Goal: Task Accomplishment & Management: Complete application form

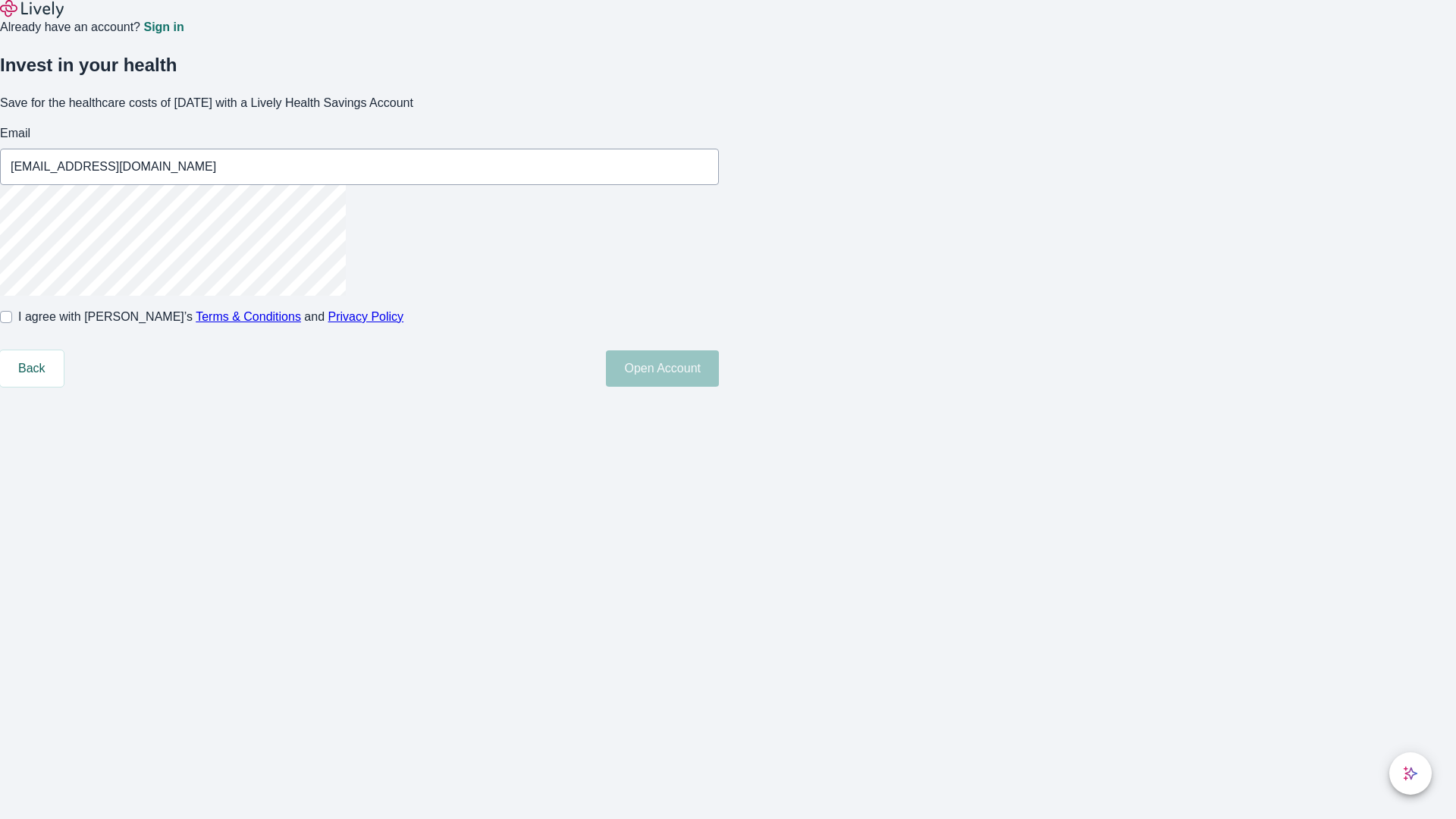
click at [12, 323] on input "I agree with Lively’s Terms & Conditions and Privacy Policy" at bounding box center [6, 316] width 12 height 12
checkbox input "true"
click at [719, 387] on button "Open Account" at bounding box center [662, 368] width 113 height 37
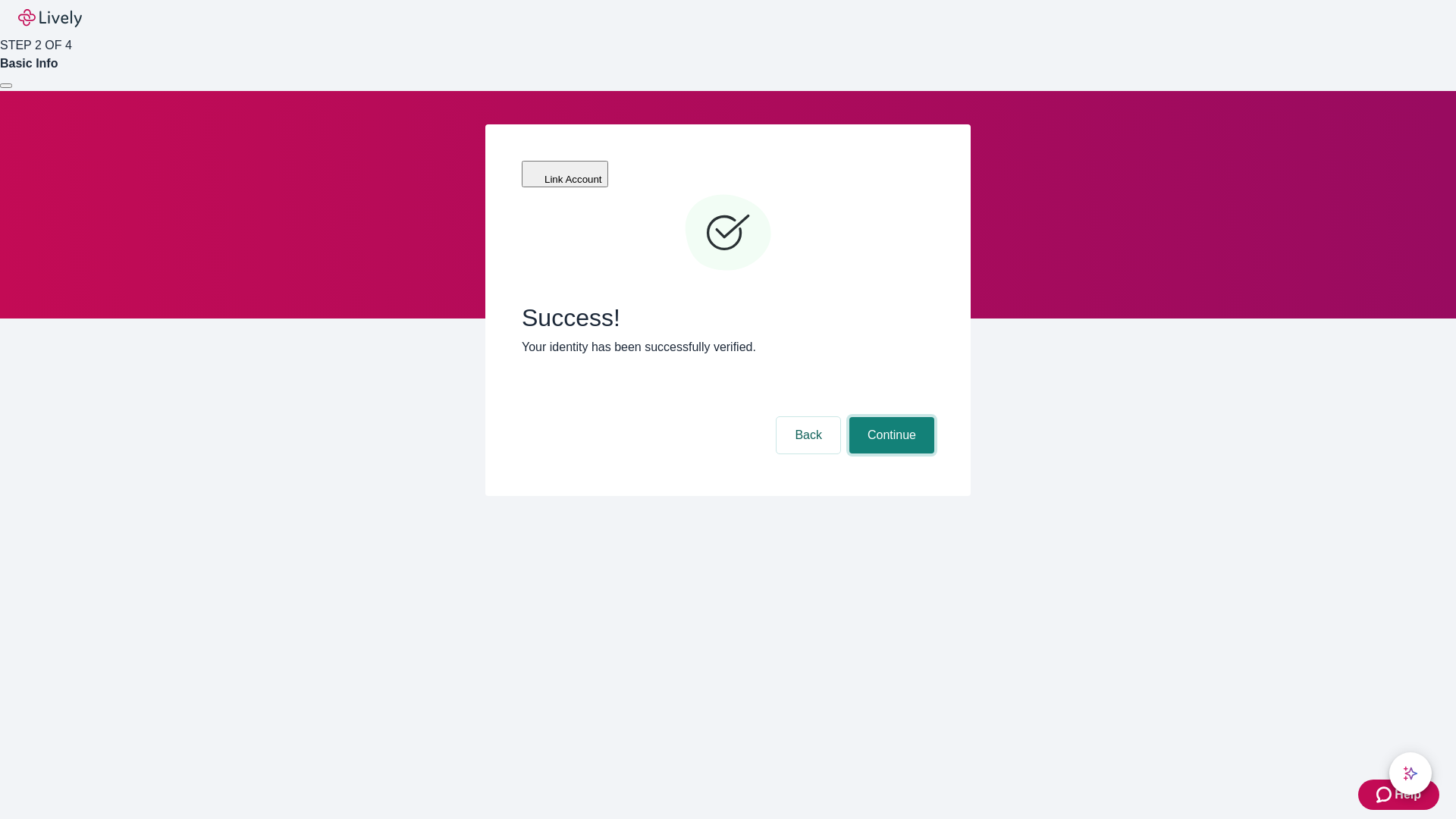
click at [890, 417] on button "Continue" at bounding box center [891, 435] width 85 height 37
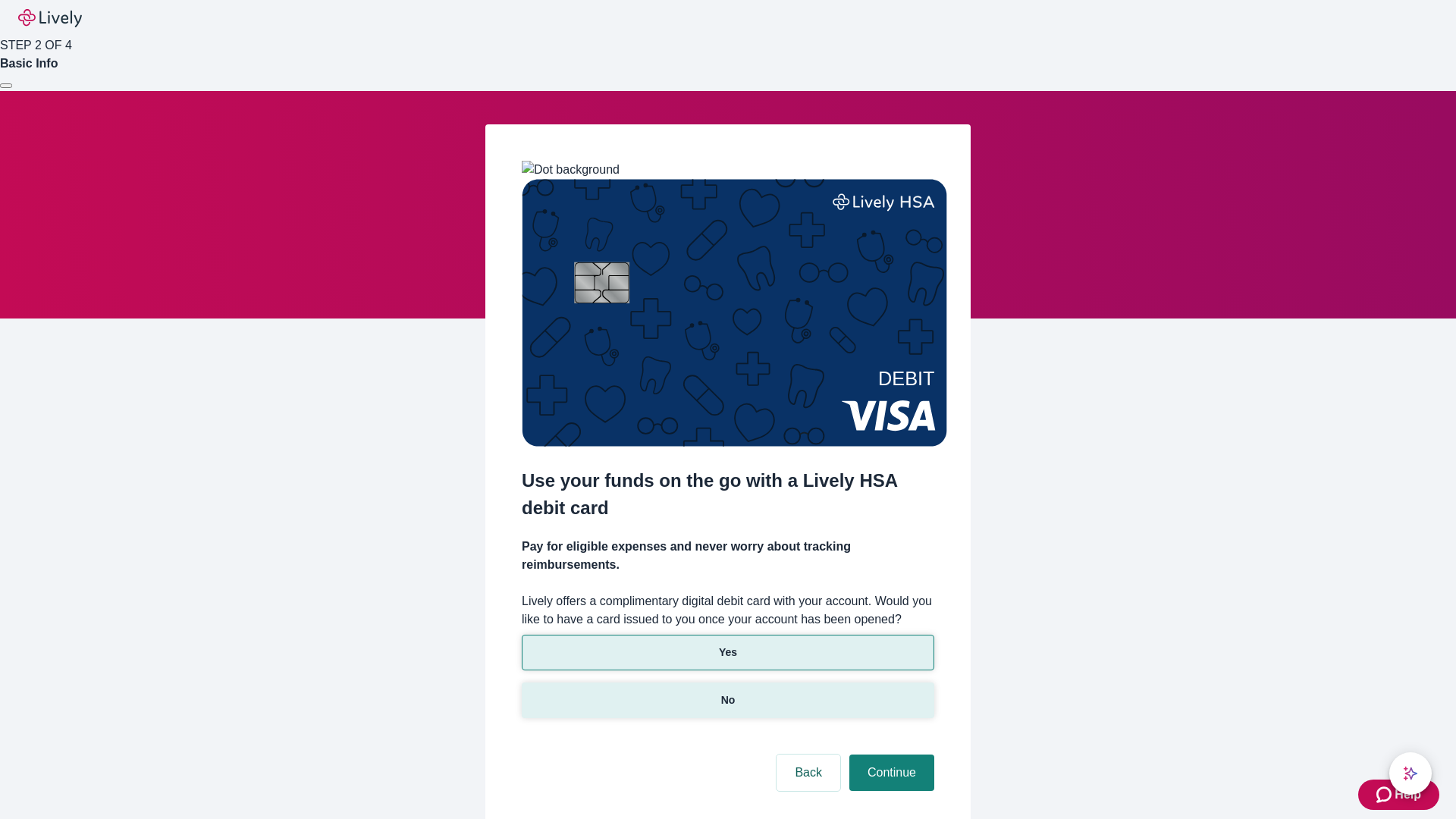
click at [727, 692] on p "No" at bounding box center [728, 700] width 14 height 16
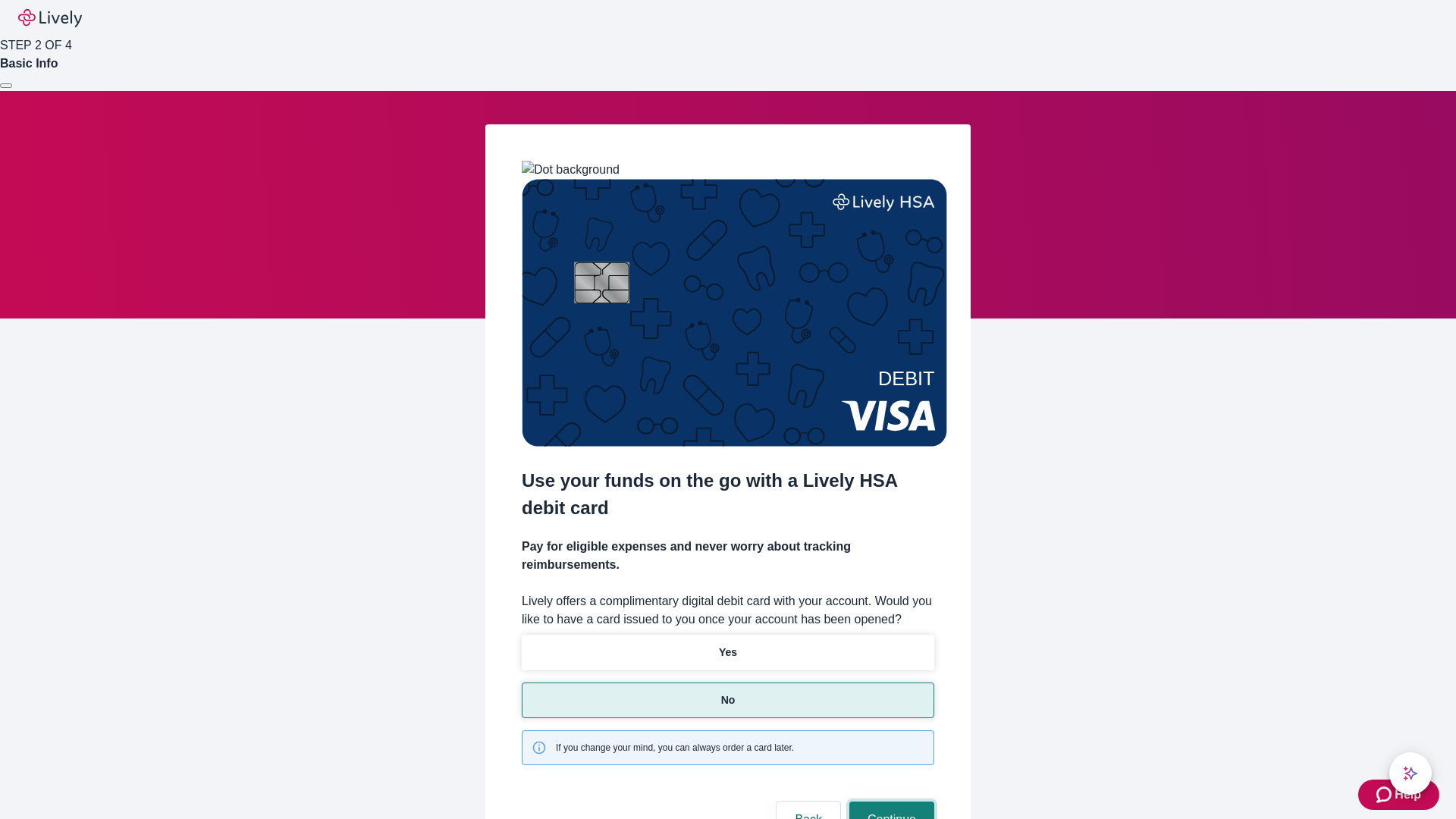
click at [890, 801] on button "Continue" at bounding box center [891, 819] width 85 height 37
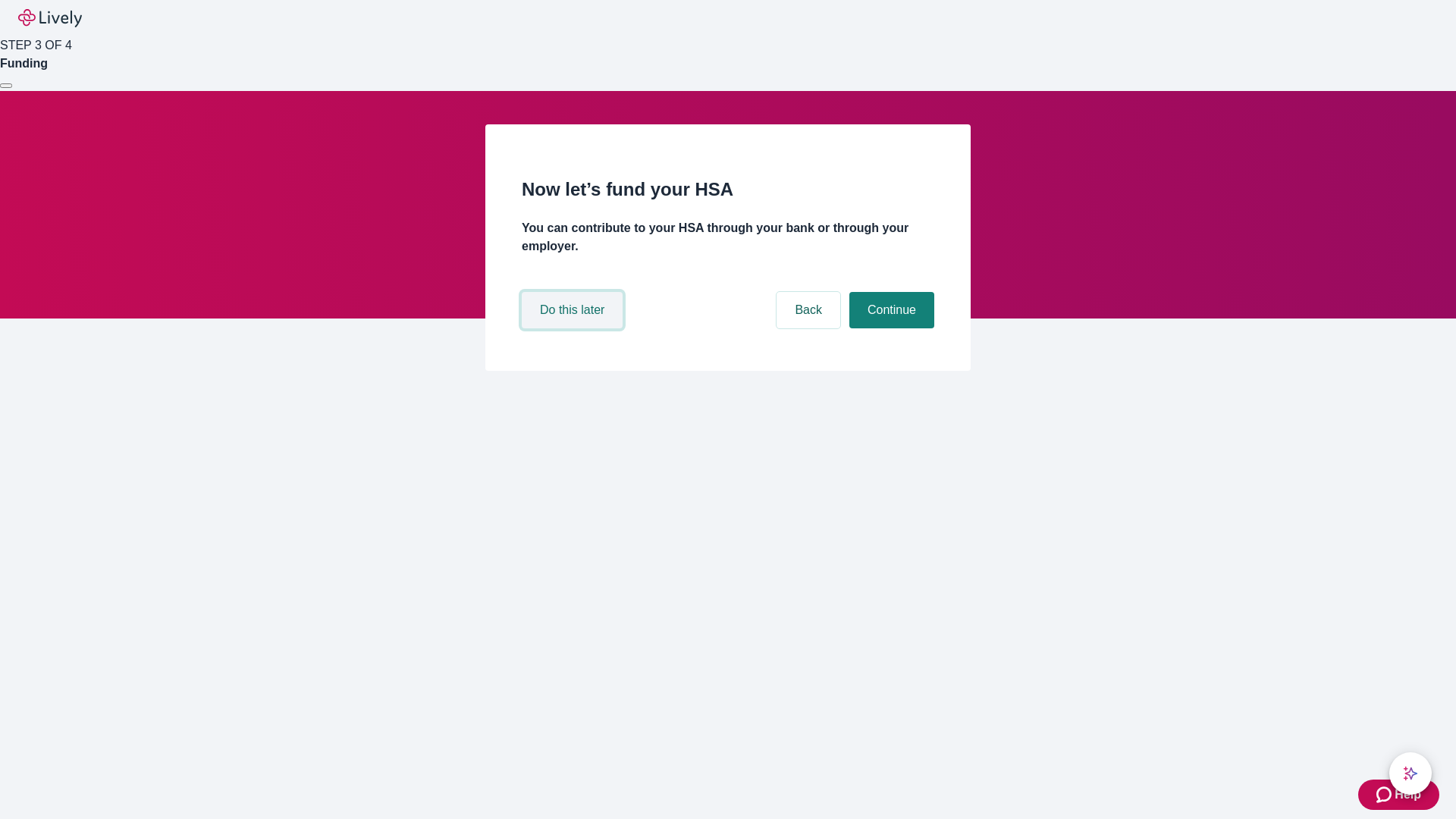
click at [574, 328] on button "Do this later" at bounding box center [572, 310] width 101 height 37
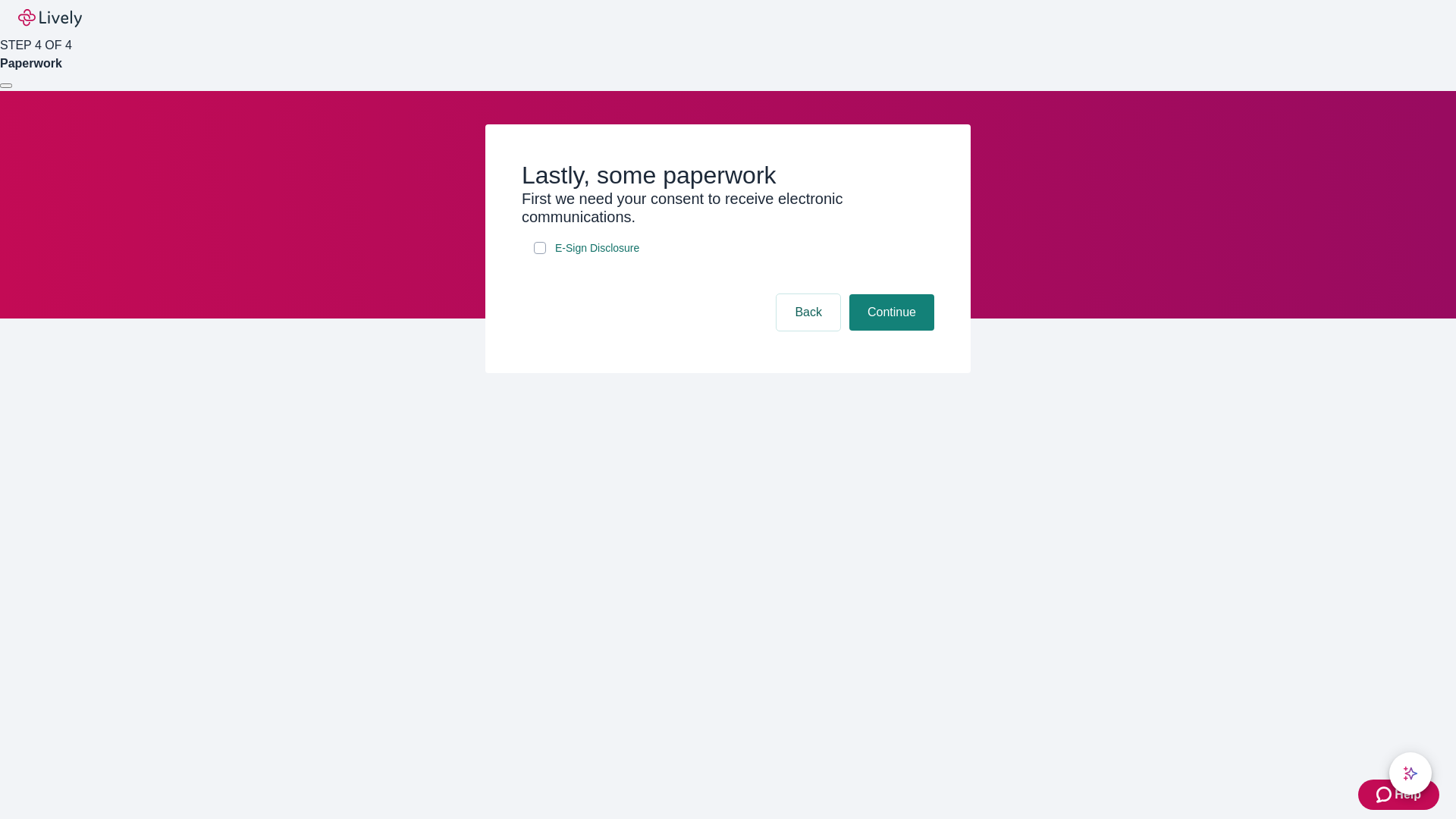
click at [540, 254] on input "E-Sign Disclosure" at bounding box center [540, 247] width 12 height 12
checkbox input "true"
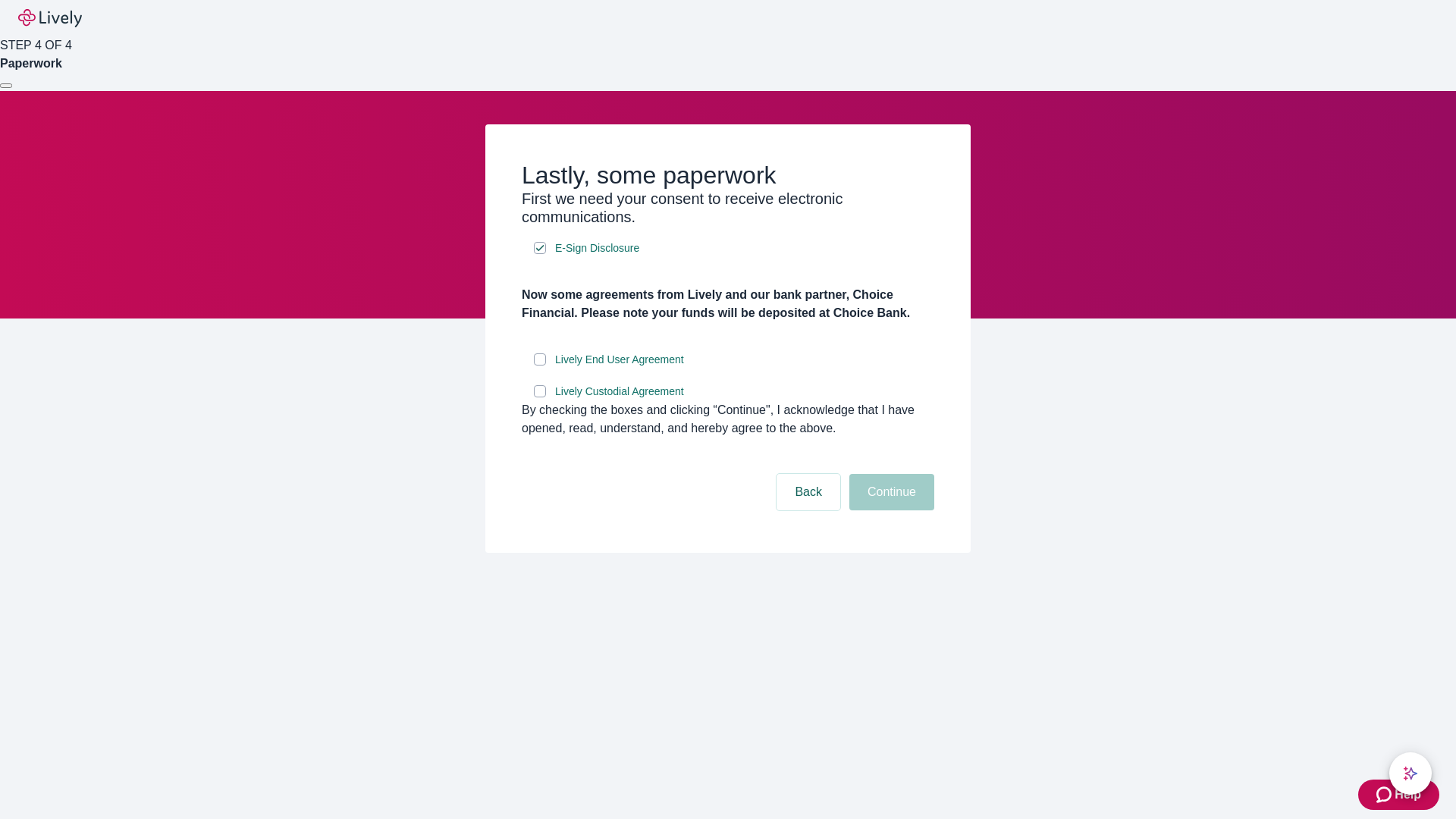
click at [540, 366] on input "Lively End User Agreement" at bounding box center [540, 359] width 12 height 12
checkbox input "true"
click at [540, 397] on input "Lively Custodial Agreement" at bounding box center [540, 391] width 12 height 12
checkbox input "true"
click at [890, 510] on button "Continue" at bounding box center [891, 492] width 85 height 37
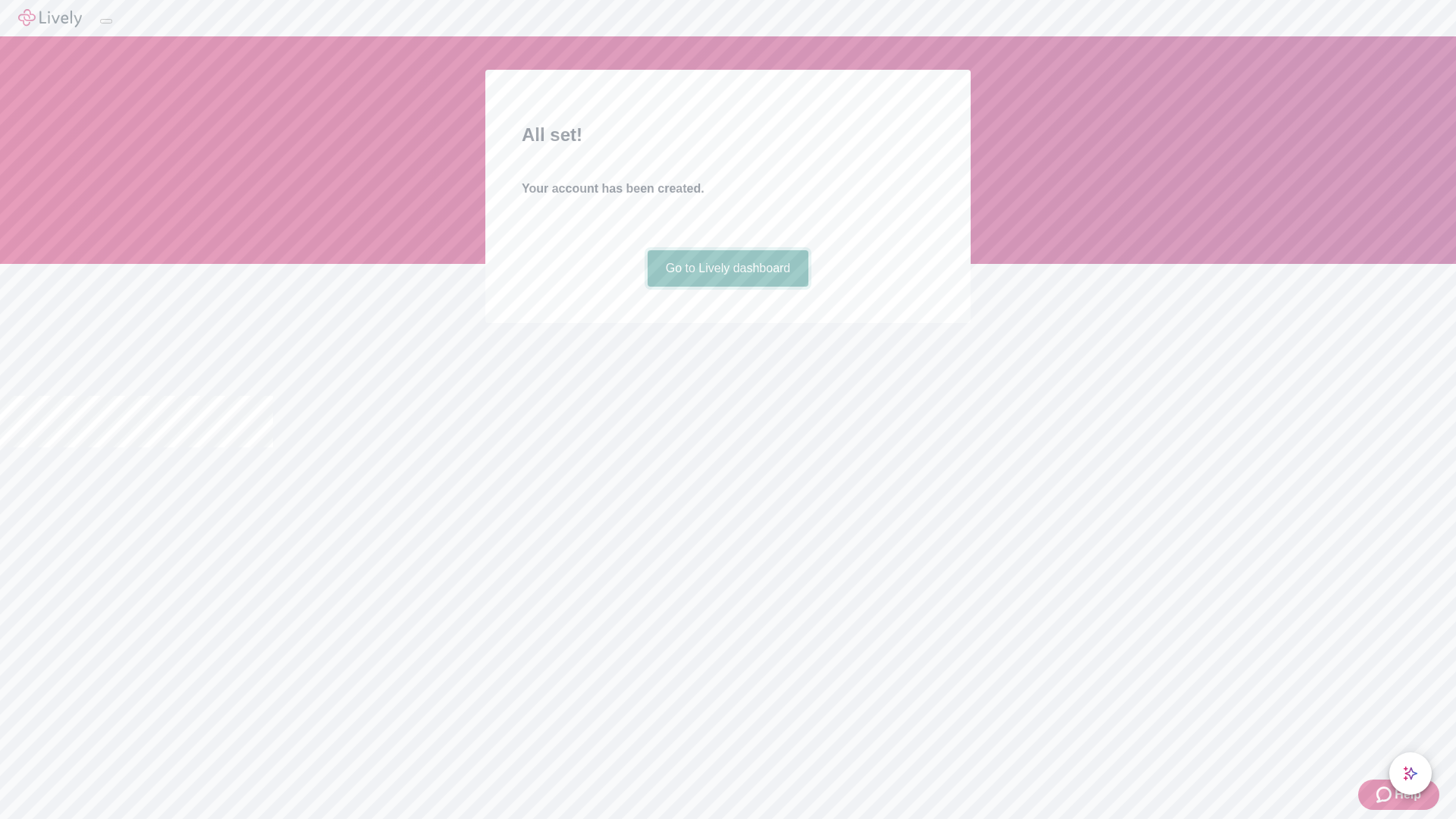
click at [727, 287] on link "Go to Lively dashboard" at bounding box center [728, 268] width 162 height 37
